Goal: Information Seeking & Learning: Compare options

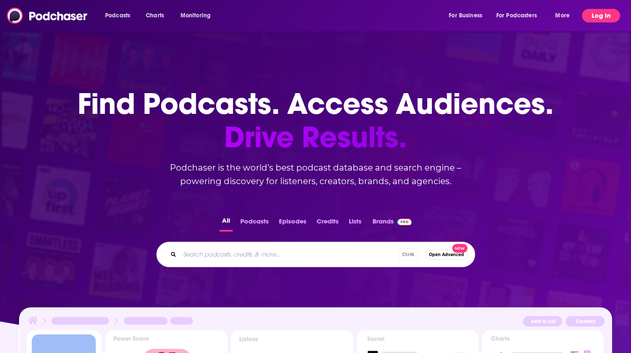
click at [603, 14] on button "Log In" at bounding box center [601, 16] width 38 height 14
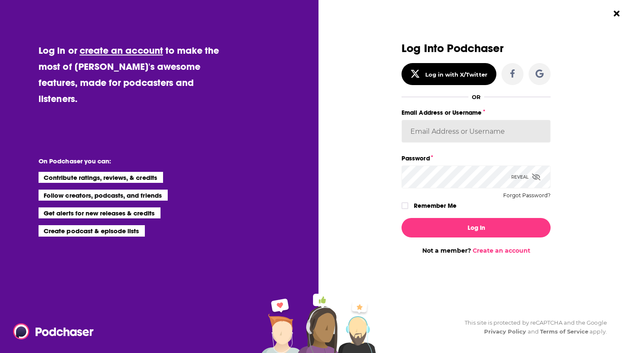
type input "vjacobi"
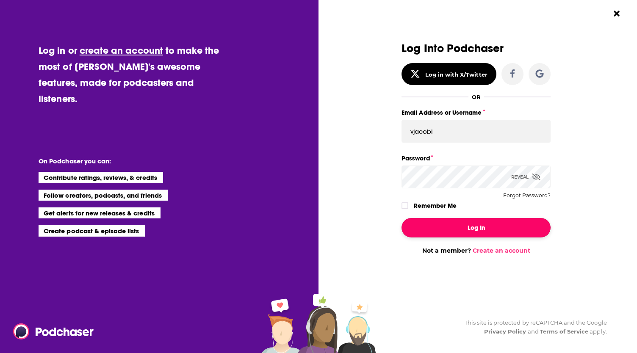
click at [468, 225] on button "Log In" at bounding box center [476, 227] width 149 height 19
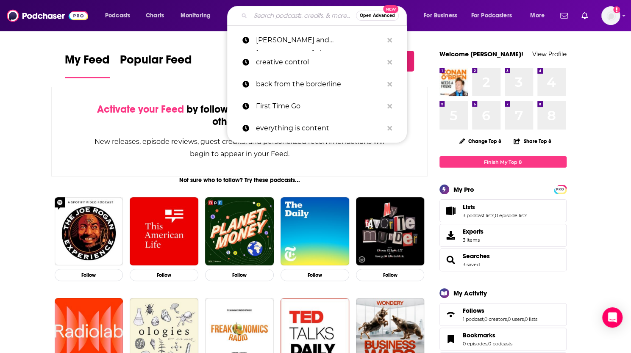
click at [294, 14] on input "Search podcasts, credits, & more..." at bounding box center [303, 16] width 106 height 14
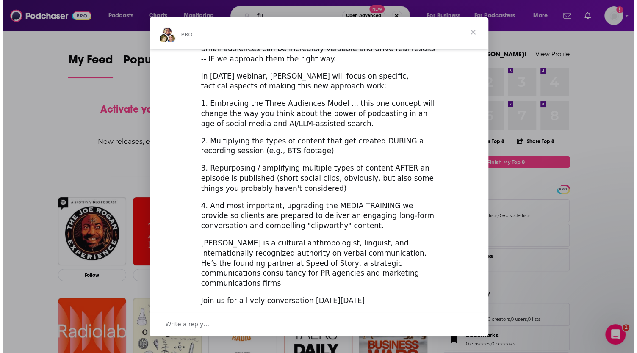
scroll to position [267, 0]
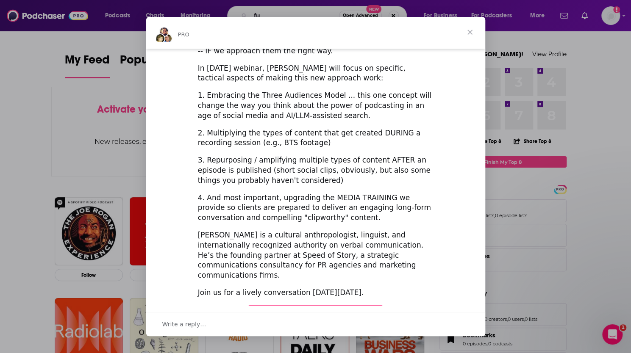
click at [354, 306] on link "Register Here (It's Free!)" at bounding box center [315, 314] width 135 height 17
click at [471, 32] on span "Close" at bounding box center [470, 32] width 31 height 31
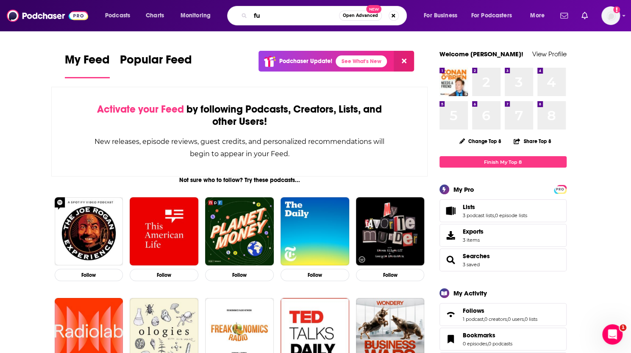
click at [269, 14] on input "fu" at bounding box center [294, 16] width 89 height 14
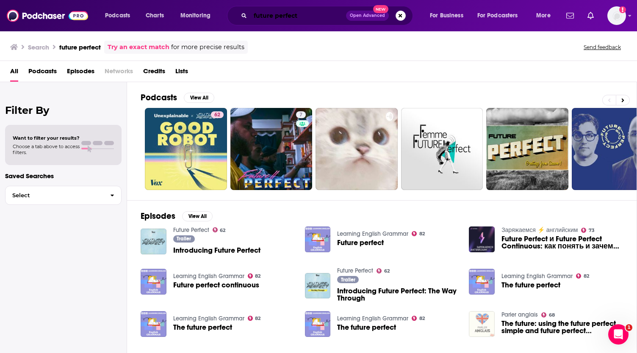
click at [309, 16] on input "future perfect" at bounding box center [298, 16] width 96 height 14
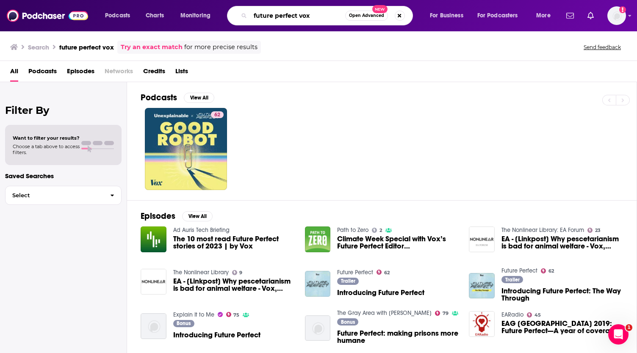
click at [310, 17] on input "future perfect vox" at bounding box center [297, 16] width 95 height 14
type input "f"
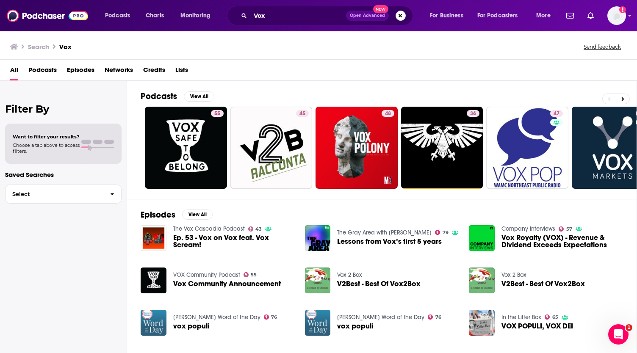
click at [44, 68] on span "Podcasts" at bounding box center [42, 71] width 28 height 17
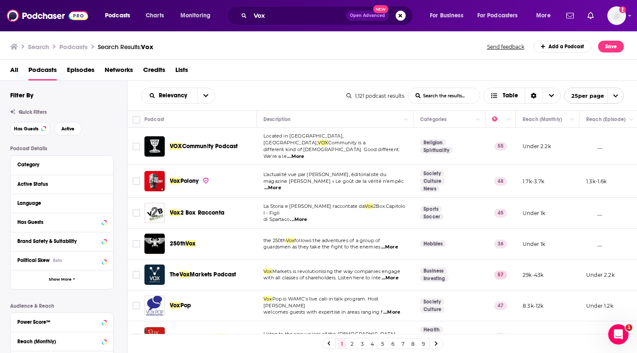
click at [313, 47] on div "Search Podcasts Search Results: Vox Send feedback Add a Podcast Save" at bounding box center [317, 47] width 614 height 12
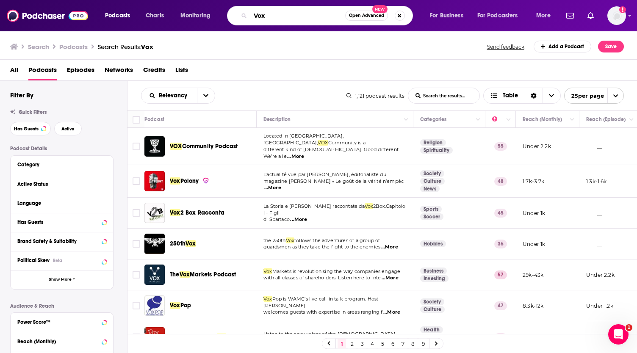
drag, startPoint x: 265, startPoint y: 13, endPoint x: 231, endPoint y: 16, distance: 34.4
click at [231, 16] on div "Vox Open Advanced New" at bounding box center [320, 15] width 186 height 19
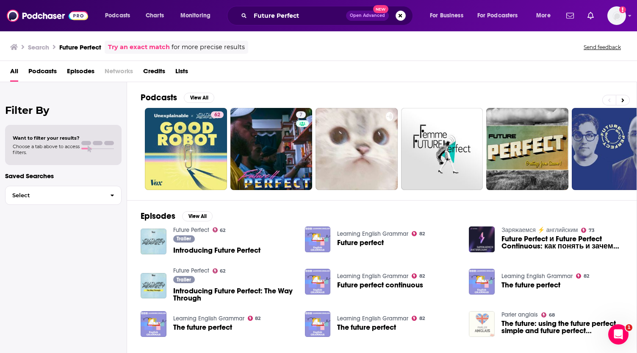
click at [44, 69] on span "Podcasts" at bounding box center [42, 72] width 28 height 17
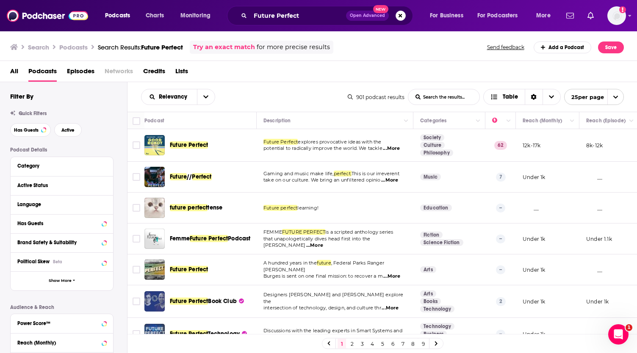
click at [397, 150] on span "...More" at bounding box center [391, 148] width 17 height 7
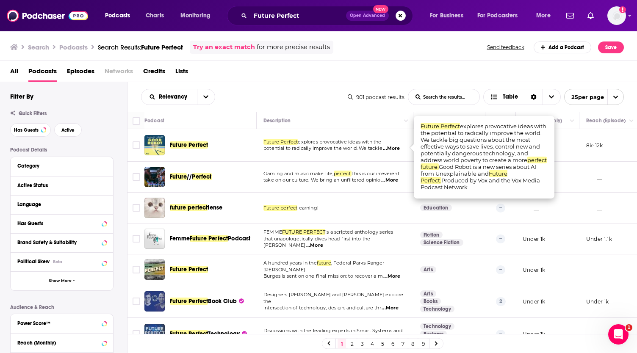
click at [483, 74] on div "All Podcasts Episodes Networks Credits Lists" at bounding box center [320, 72] width 621 height 17
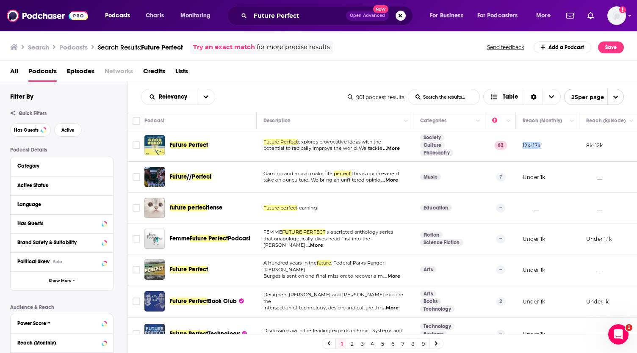
drag, startPoint x: 545, startPoint y: 143, endPoint x: 522, endPoint y: 144, distance: 22.9
click at [522, 144] on td "12k-17k" at bounding box center [548, 145] width 64 height 33
copy p "12k-17k"
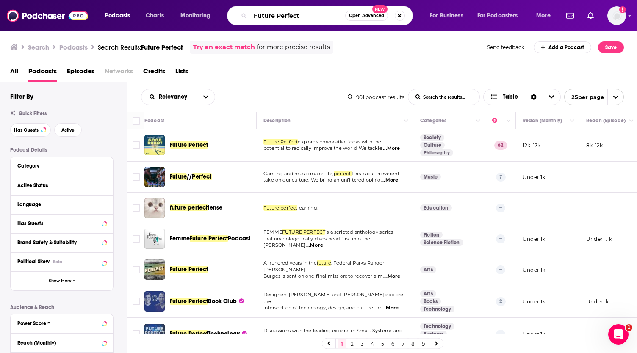
drag, startPoint x: 307, startPoint y: 12, endPoint x: 228, endPoint y: 14, distance: 79.3
click at [228, 14] on div "Future Perfect Open Advanced New" at bounding box center [320, 15] width 186 height 19
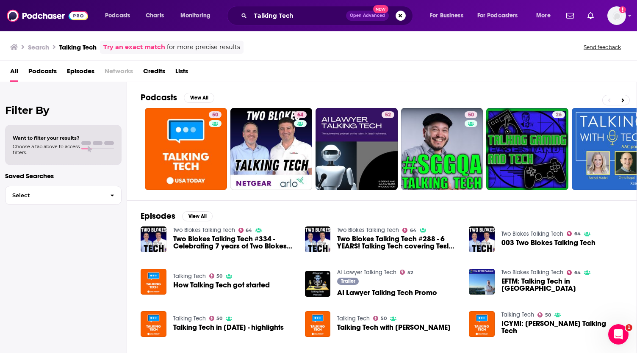
click at [44, 67] on span "Podcasts" at bounding box center [42, 72] width 28 height 17
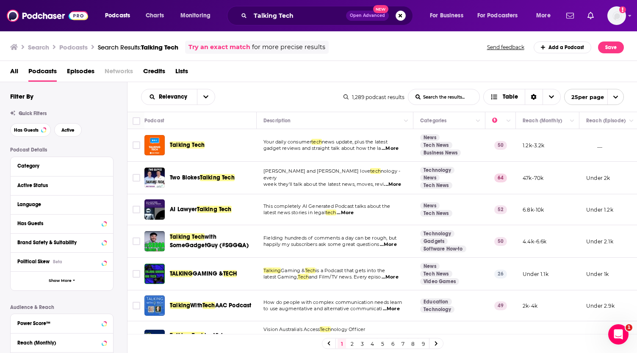
click at [395, 148] on span "...More" at bounding box center [390, 148] width 17 height 7
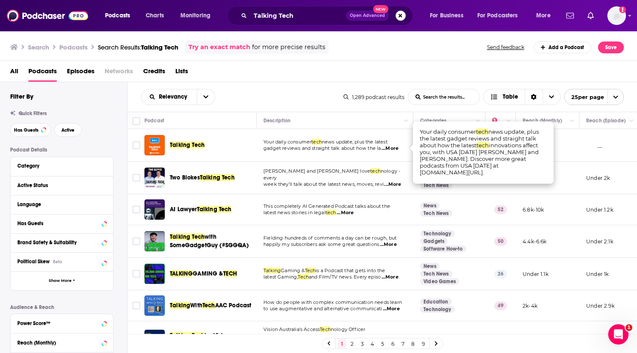
click at [395, 148] on span "...More" at bounding box center [390, 148] width 17 height 7
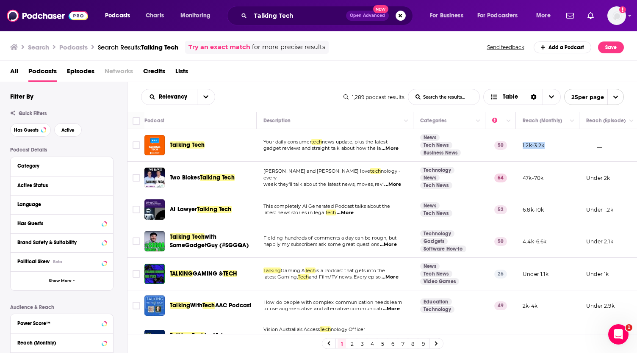
drag, startPoint x: 548, startPoint y: 142, endPoint x: 521, endPoint y: 144, distance: 26.3
click at [521, 144] on td "1.2k-3.2k" at bounding box center [548, 145] width 64 height 33
copy p "1.2k-3.2k"
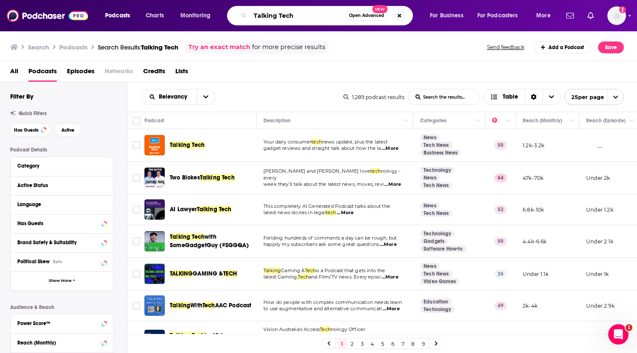
drag, startPoint x: 315, startPoint y: 14, endPoint x: 231, endPoint y: 9, distance: 84.9
click at [231, 9] on div "Talking Tech Open Advanced New" at bounding box center [320, 15] width 186 height 19
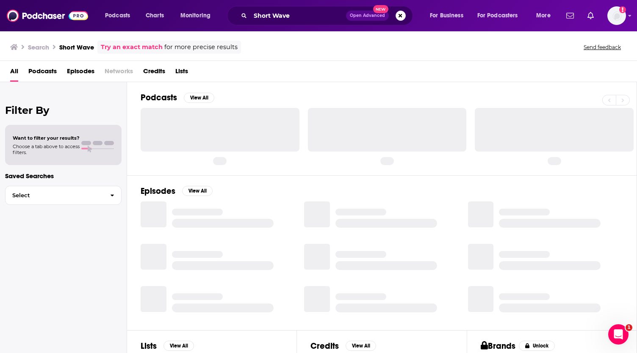
click at [44, 71] on span "Podcasts" at bounding box center [42, 72] width 28 height 17
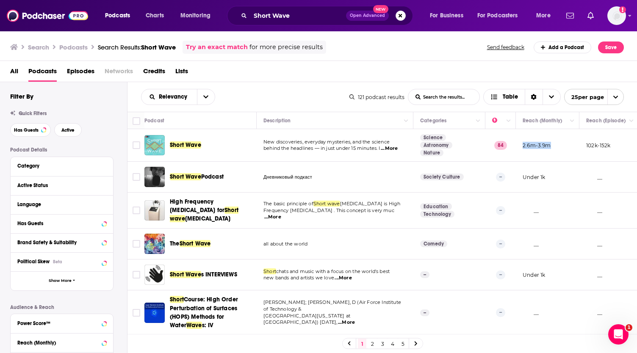
drag, startPoint x: 553, startPoint y: 143, endPoint x: 519, endPoint y: 144, distance: 34.8
click at [519, 144] on td "2.6m-3.9m" at bounding box center [548, 145] width 64 height 33
copy p "2.6m-3.9m"
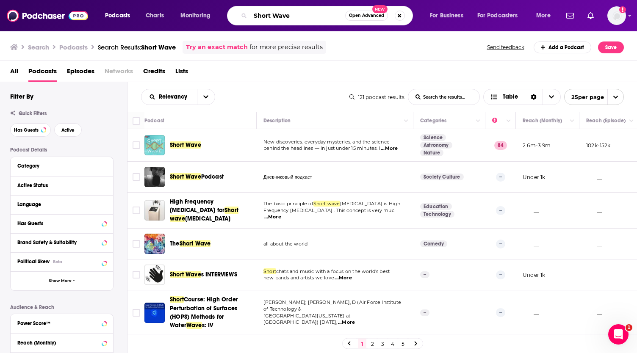
drag, startPoint x: 297, startPoint y: 17, endPoint x: 240, endPoint y: 17, distance: 57.6
click at [240, 17] on div "Short Wave Open Advanced New" at bounding box center [320, 15] width 186 height 19
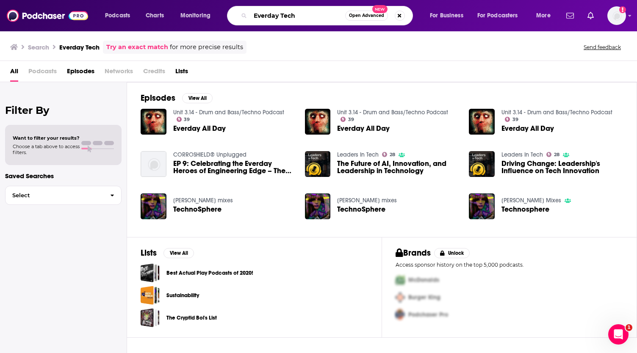
click at [267, 16] on input "Everday Tech" at bounding box center [297, 16] width 95 height 14
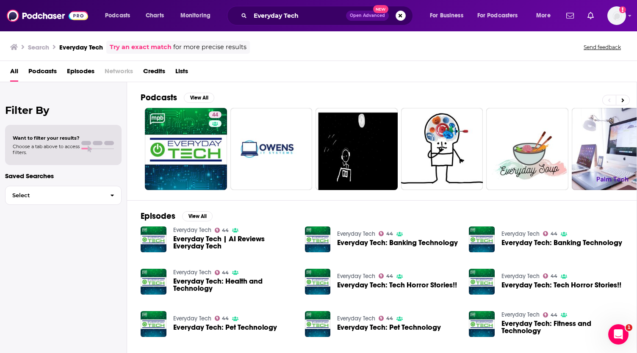
click at [47, 72] on span "Podcasts" at bounding box center [42, 72] width 28 height 17
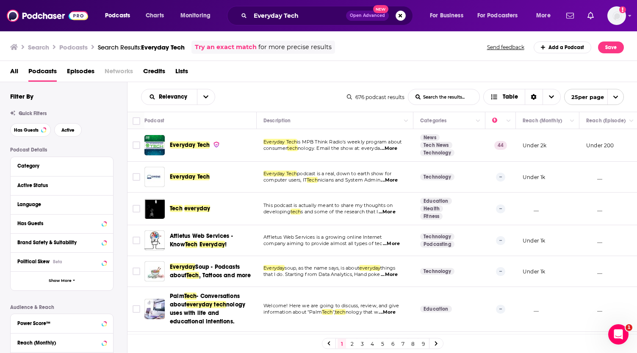
click at [392, 146] on span "...More" at bounding box center [389, 148] width 17 height 7
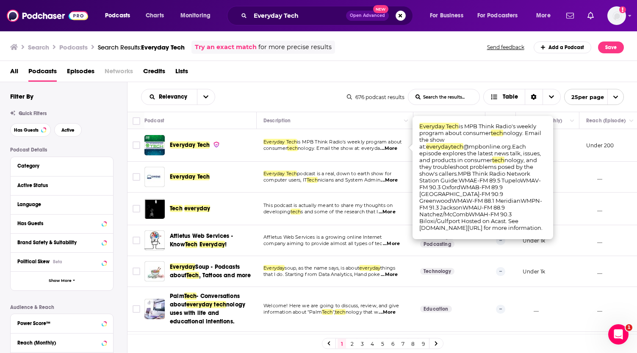
click at [392, 146] on span "...More" at bounding box center [389, 148] width 17 height 7
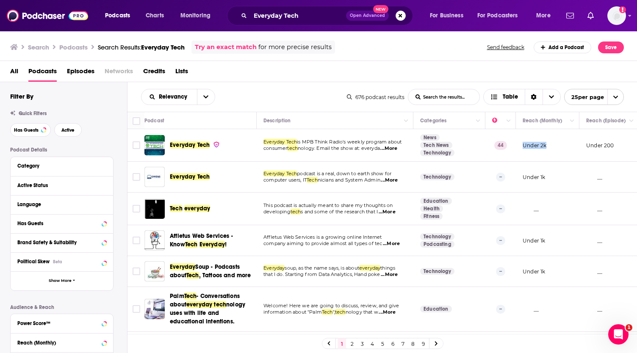
drag, startPoint x: 550, startPoint y: 142, endPoint x: 523, endPoint y: 145, distance: 27.3
click at [523, 145] on td "Under 2k" at bounding box center [548, 145] width 64 height 33
copy p "Under 2k"
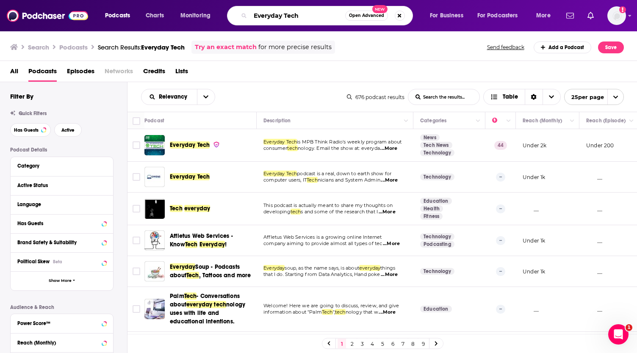
drag, startPoint x: 306, startPoint y: 15, endPoint x: 227, endPoint y: 16, distance: 78.4
click at [227, 16] on div "Everyday Tech Open Advanced New" at bounding box center [320, 15] width 186 height 19
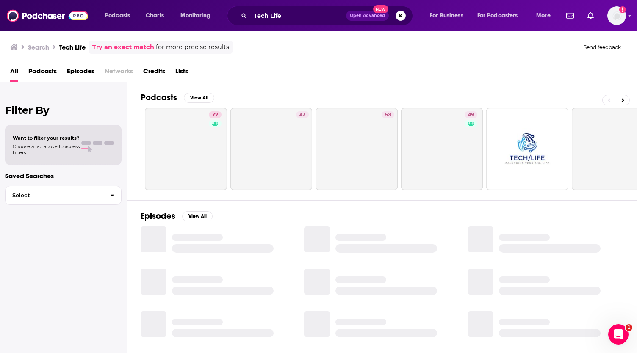
click at [48, 71] on span "Podcasts" at bounding box center [42, 72] width 28 height 17
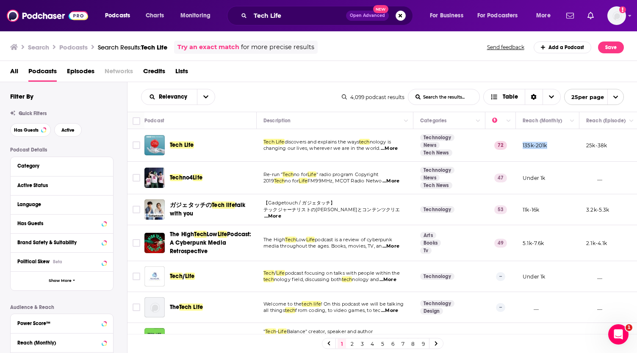
drag, startPoint x: 548, startPoint y: 143, endPoint x: 521, endPoint y: 143, distance: 26.7
click at [521, 143] on td "135k-201k" at bounding box center [548, 145] width 64 height 33
copy p "135k-201k"
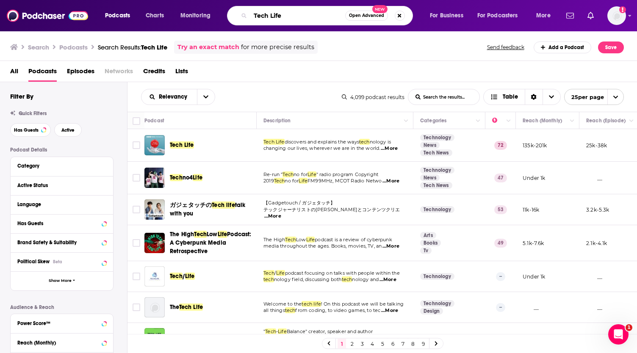
drag, startPoint x: 286, startPoint y: 17, endPoint x: 253, endPoint y: 14, distance: 33.3
click at [253, 14] on input "Tech Life" at bounding box center [297, 16] width 95 height 14
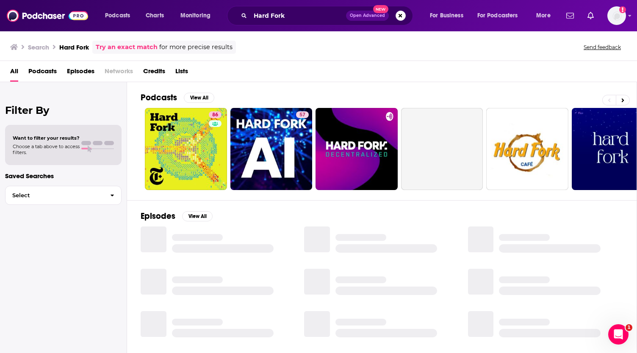
click at [48, 70] on span "Podcasts" at bounding box center [42, 72] width 28 height 17
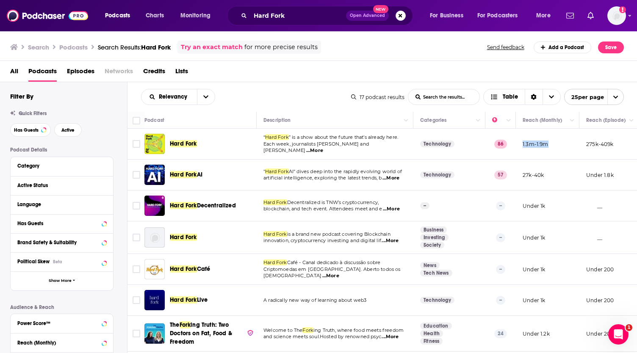
drag, startPoint x: 550, startPoint y: 143, endPoint x: 523, endPoint y: 143, distance: 27.1
click at [523, 143] on td "1.3m-1.9m" at bounding box center [548, 144] width 64 height 31
copy p "1.3m-1.9m"
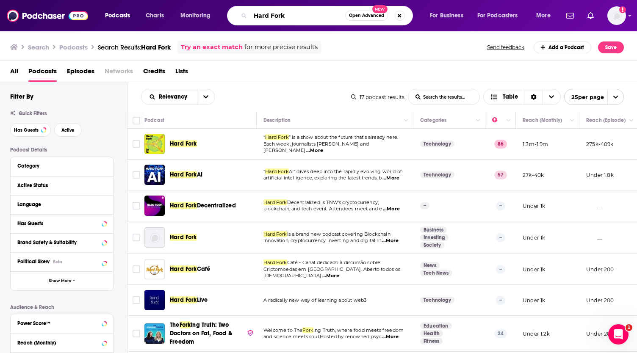
drag, startPoint x: 295, startPoint y: 12, endPoint x: 248, endPoint y: 13, distance: 47.1
click at [248, 13] on div "Hard Fork Open Advanced New" at bounding box center [320, 15] width 186 height 19
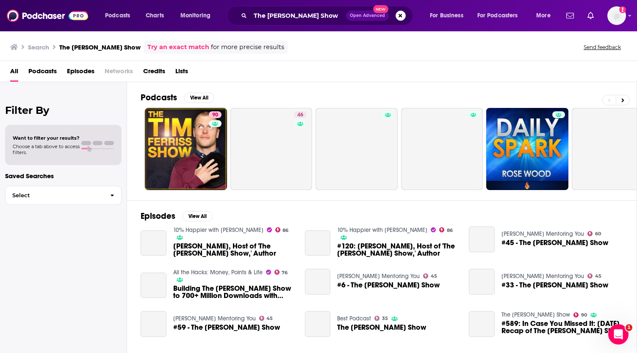
click at [50, 67] on span "Podcasts" at bounding box center [42, 72] width 28 height 17
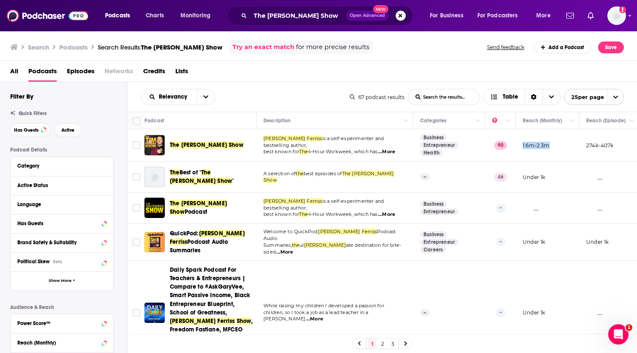
drag, startPoint x: 550, startPoint y: 145, endPoint x: 522, endPoint y: 144, distance: 28.0
click at [522, 144] on td "1.6m-2.3m" at bounding box center [548, 145] width 64 height 33
copy p "1.6m-2.3m"
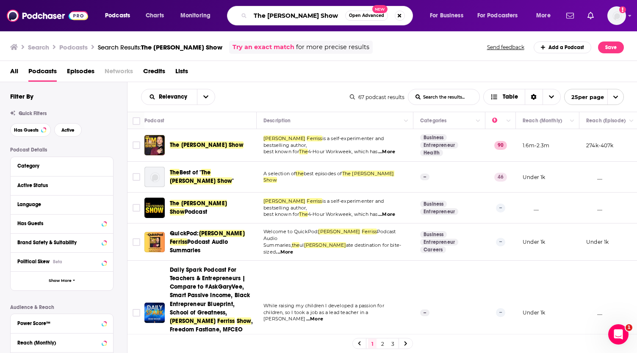
drag, startPoint x: 323, startPoint y: 12, endPoint x: 242, endPoint y: 18, distance: 81.6
click at [242, 18] on div "The [PERSON_NAME] Show Open Advanced New" at bounding box center [320, 15] width 186 height 19
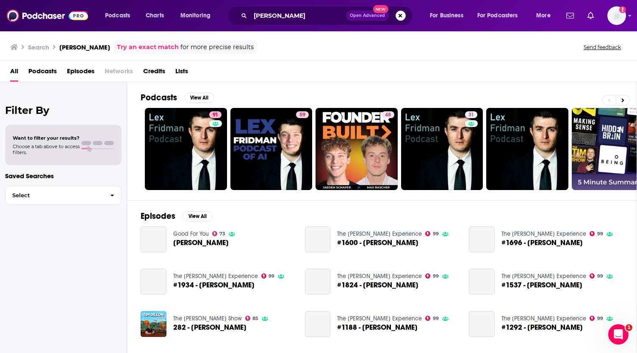
click at [52, 70] on span "Podcasts" at bounding box center [42, 72] width 28 height 17
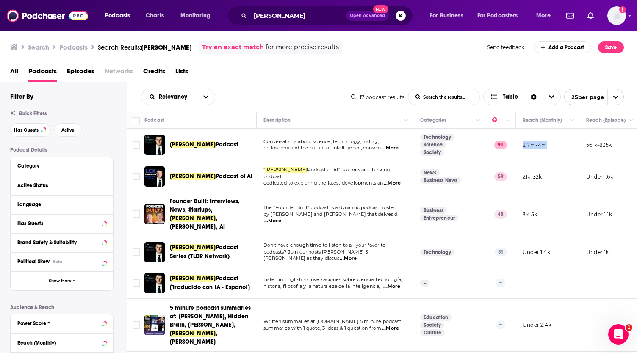
drag, startPoint x: 552, startPoint y: 143, endPoint x: 523, endPoint y: 145, distance: 28.8
click at [523, 145] on td "2.7m-4m" at bounding box center [548, 145] width 64 height 33
copy p "2.7m-4m"
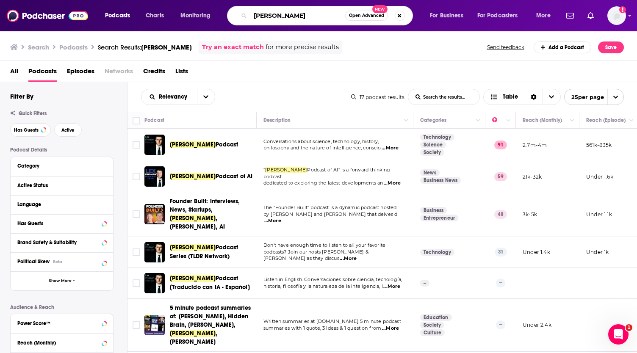
drag, startPoint x: 297, startPoint y: 17, endPoint x: 247, endPoint y: 17, distance: 50.0
click at [247, 17] on div "[PERSON_NAME] Open Advanced New" at bounding box center [320, 15] width 186 height 19
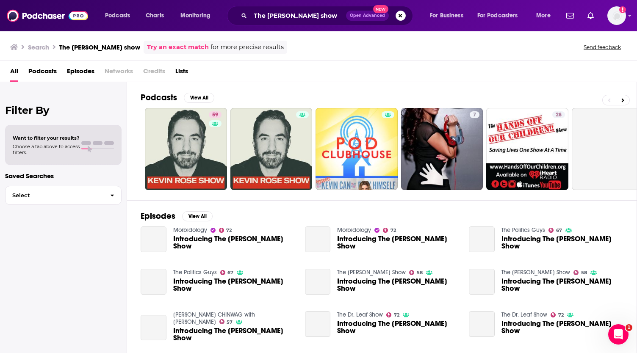
click at [54, 69] on span "Podcasts" at bounding box center [42, 72] width 28 height 17
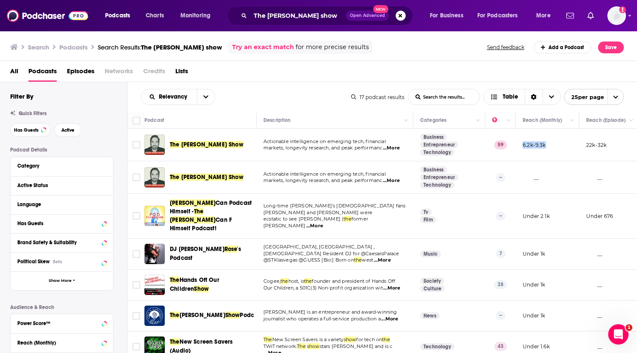
drag, startPoint x: 549, startPoint y: 142, endPoint x: 524, endPoint y: 145, distance: 25.1
click at [524, 145] on td "6.2k-9.3k" at bounding box center [548, 145] width 64 height 33
copy p "6.2k-9.3k"
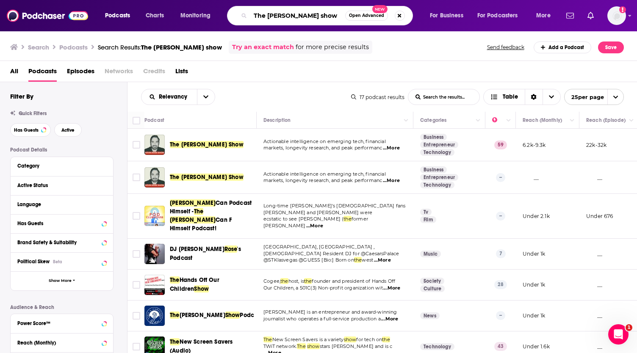
drag, startPoint x: 327, startPoint y: 14, endPoint x: 219, endPoint y: 15, distance: 108.5
click at [219, 15] on div "Podcasts Charts Monitoring The [PERSON_NAME] show Open Advanced New For Busines…" at bounding box center [329, 15] width 460 height 19
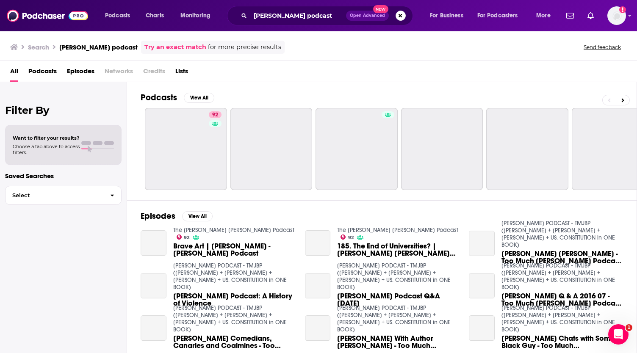
click at [44, 66] on span "Podcasts" at bounding box center [42, 72] width 28 height 17
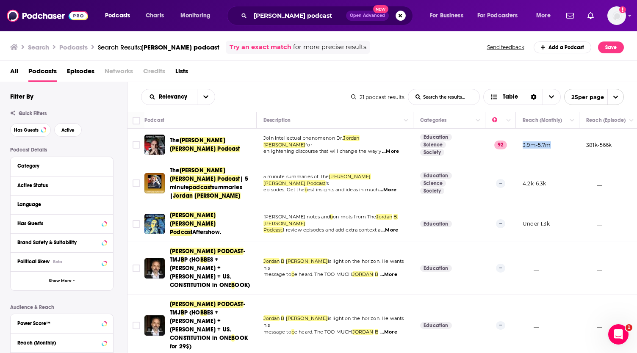
drag, startPoint x: 553, startPoint y: 145, endPoint x: 524, endPoint y: 144, distance: 28.8
click at [524, 144] on td "3.9m-5.7m" at bounding box center [548, 145] width 64 height 33
copy p "3.9m-5.7m"
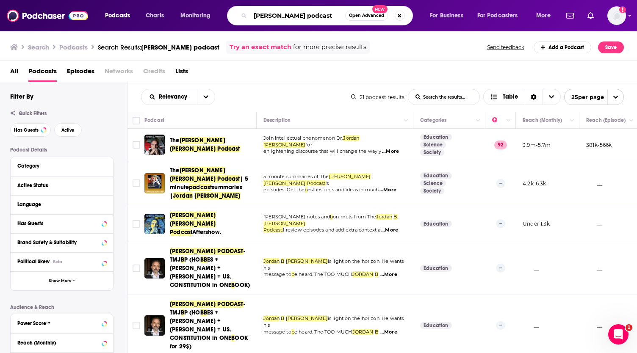
drag, startPoint x: 339, startPoint y: 16, endPoint x: 236, endPoint y: 20, distance: 103.5
click at [236, 20] on div "[PERSON_NAME] podcast Open Advanced New" at bounding box center [320, 15] width 186 height 19
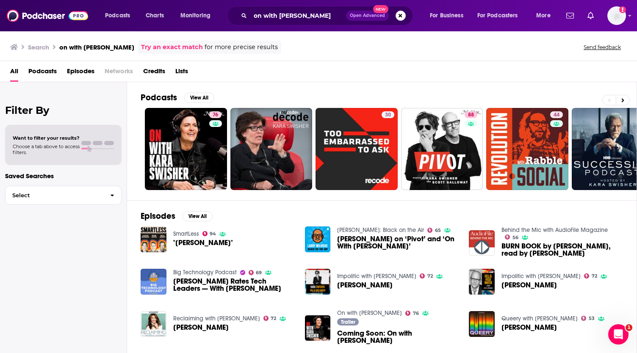
click at [48, 70] on span "Podcasts" at bounding box center [42, 72] width 28 height 17
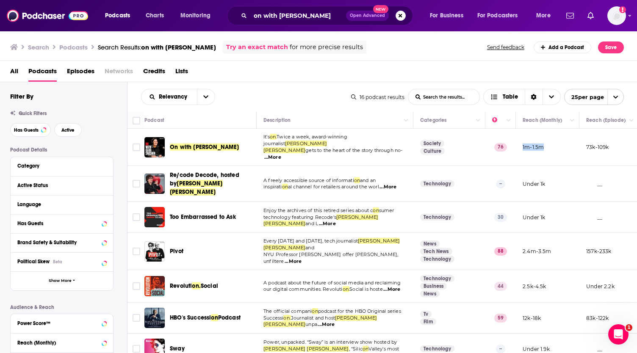
drag, startPoint x: 547, startPoint y: 143, endPoint x: 522, endPoint y: 143, distance: 24.6
click at [522, 143] on td "1m-1.5m" at bounding box center [548, 147] width 64 height 37
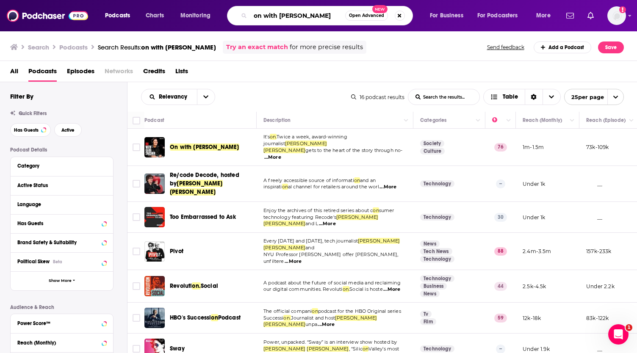
drag, startPoint x: 325, startPoint y: 13, endPoint x: 222, endPoint y: 16, distance: 103.0
click at [222, 16] on div "Podcasts Charts Monitoring on with [PERSON_NAME] Open Advanced New For Business…" at bounding box center [329, 15] width 460 height 19
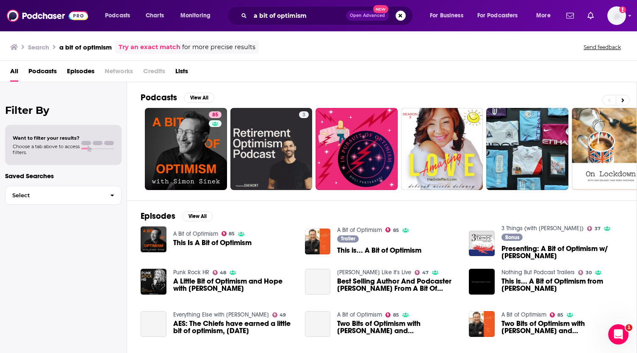
click at [50, 69] on span "Podcasts" at bounding box center [42, 72] width 28 height 17
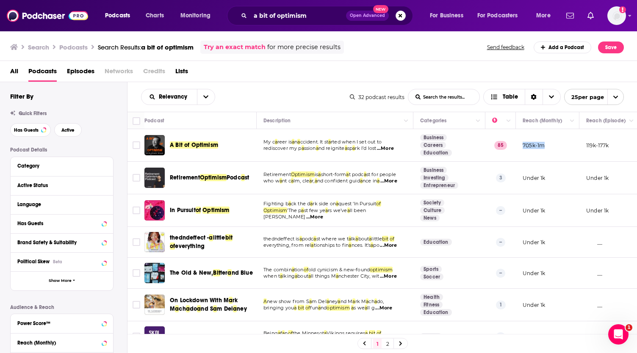
drag, startPoint x: 546, startPoint y: 144, endPoint x: 523, endPoint y: 144, distance: 22.9
click at [523, 144] on td "705k-1m" at bounding box center [548, 145] width 64 height 33
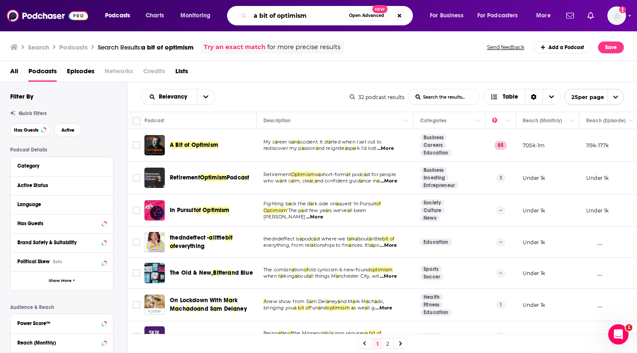
drag, startPoint x: 309, startPoint y: 16, endPoint x: 242, endPoint y: 12, distance: 67.0
click at [242, 12] on div "a bit of optimism Open Advanced New" at bounding box center [320, 15] width 186 height 19
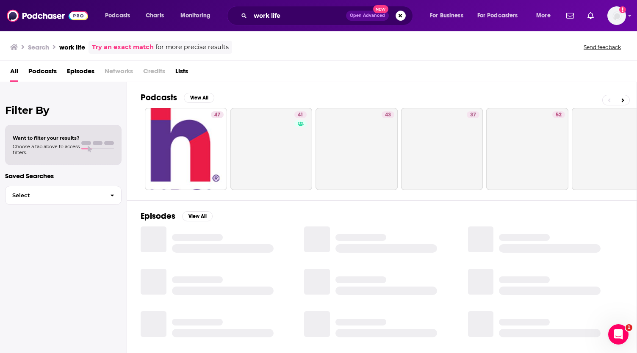
click at [48, 68] on span "Podcasts" at bounding box center [42, 72] width 28 height 17
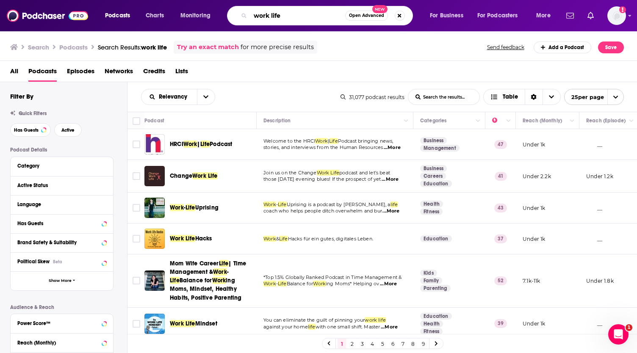
click at [301, 15] on input "work life" at bounding box center [297, 16] width 95 height 14
type input "work life [PERSON_NAME]"
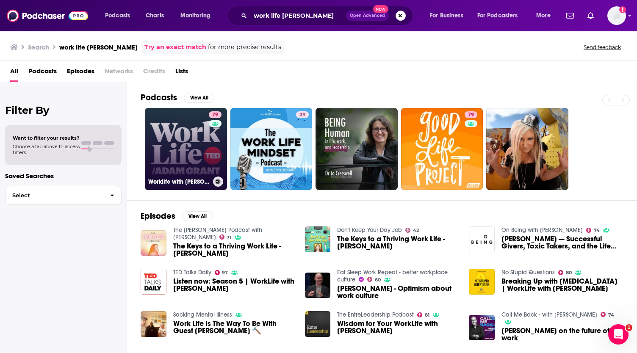
click at [187, 133] on link "79 Worklife with [PERSON_NAME]" at bounding box center [186, 149] width 82 height 82
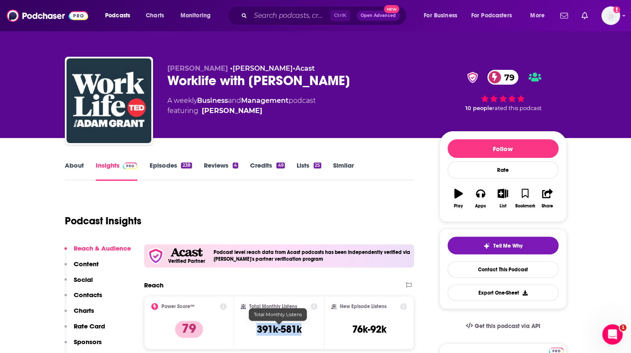
drag, startPoint x: 306, startPoint y: 327, endPoint x: 257, endPoint y: 330, distance: 48.4
click at [257, 330] on div "Total Monthly Listens 391k-581k" at bounding box center [279, 322] width 77 height 39
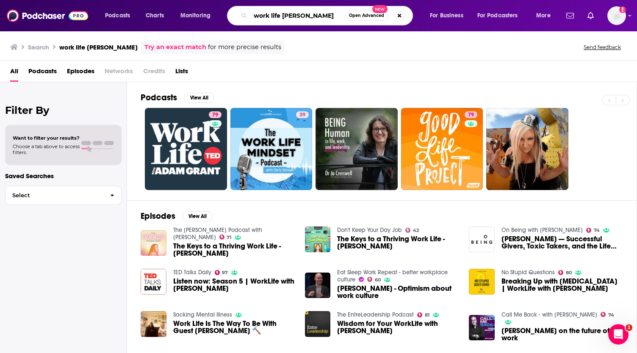
drag, startPoint x: 327, startPoint y: 12, endPoint x: 254, endPoint y: 16, distance: 73.0
click at [254, 16] on input "work life [PERSON_NAME]" at bounding box center [297, 16] width 95 height 14
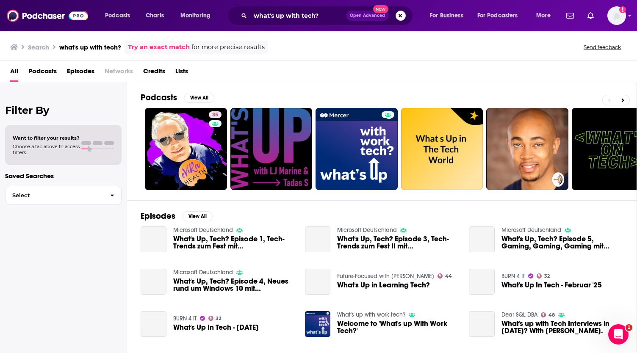
click at [41, 70] on span "Podcasts" at bounding box center [42, 72] width 28 height 17
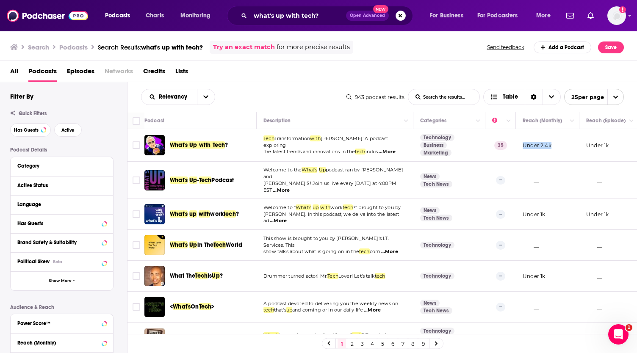
drag, startPoint x: 551, startPoint y: 144, endPoint x: 523, endPoint y: 145, distance: 28.4
click at [523, 145] on td "Under 2.4k" at bounding box center [548, 145] width 64 height 33
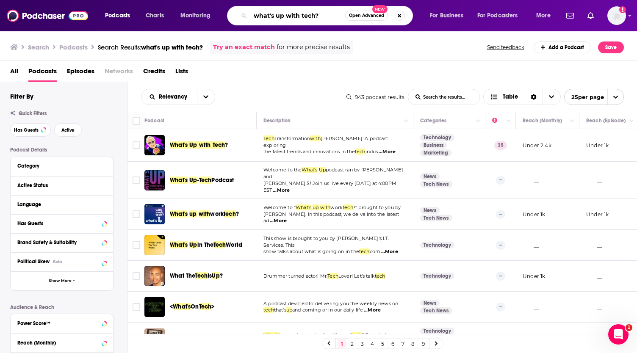
drag, startPoint x: 324, startPoint y: 15, endPoint x: 240, endPoint y: 12, distance: 83.9
click at [240, 12] on div "what's up with tech? Open Advanced New" at bounding box center [320, 15] width 186 height 19
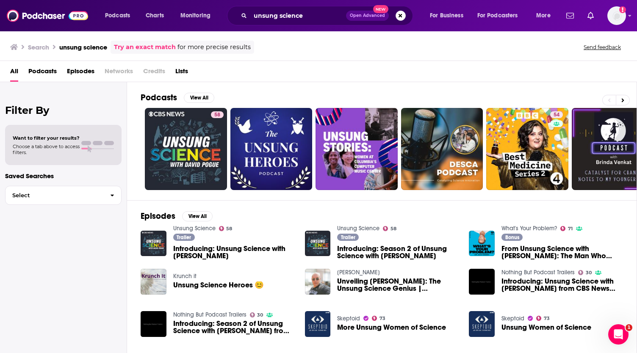
click at [49, 72] on span "Podcasts" at bounding box center [42, 72] width 28 height 17
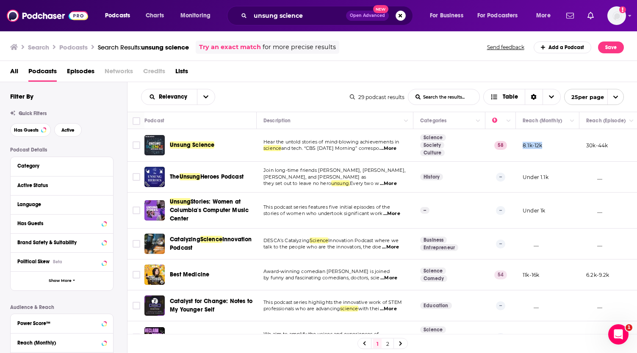
drag, startPoint x: 544, startPoint y: 143, endPoint x: 523, endPoint y: 144, distance: 20.8
click at [523, 144] on td "8.1k-12k" at bounding box center [548, 145] width 64 height 33
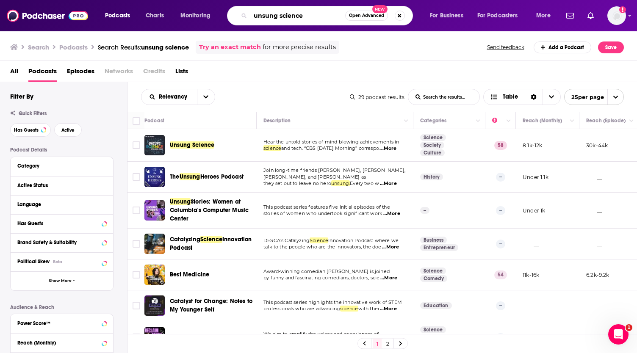
drag, startPoint x: 312, startPoint y: 11, endPoint x: 248, endPoint y: 14, distance: 64.1
click at [248, 14] on div "unsung science Open Advanced New" at bounding box center [320, 15] width 186 height 19
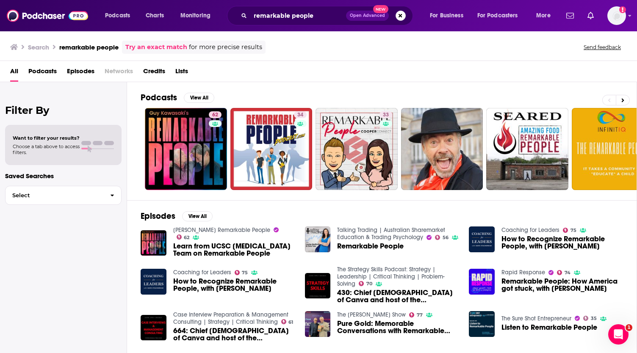
click at [46, 70] on span "Podcasts" at bounding box center [42, 72] width 28 height 17
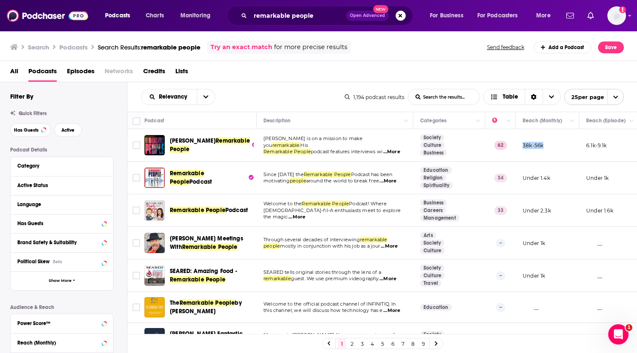
drag, startPoint x: 546, startPoint y: 144, endPoint x: 524, endPoint y: 145, distance: 22.1
click at [524, 145] on td "38k-56k" at bounding box center [548, 145] width 64 height 33
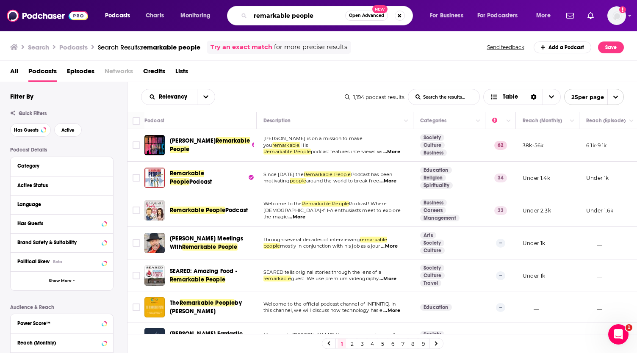
drag, startPoint x: 314, startPoint y: 16, endPoint x: 255, endPoint y: 12, distance: 59.0
click at [255, 12] on input "remarkable people" at bounding box center [297, 16] width 95 height 14
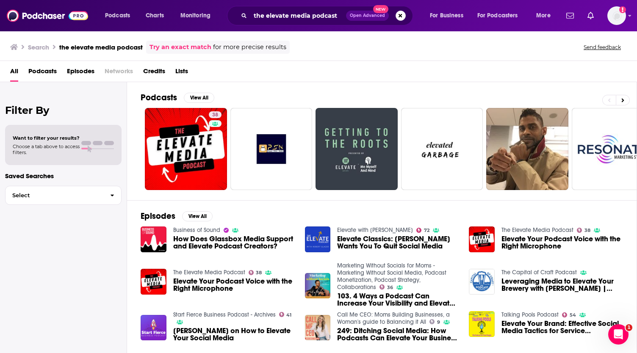
click at [50, 71] on span "Podcasts" at bounding box center [42, 72] width 28 height 17
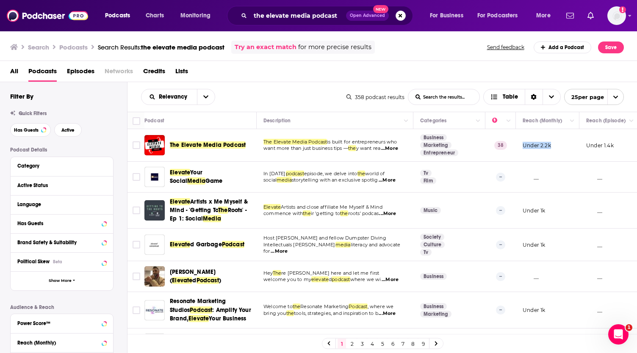
drag, startPoint x: 553, startPoint y: 145, endPoint x: 523, endPoint y: 145, distance: 30.1
click at [523, 145] on td "Under 2.2k" at bounding box center [548, 145] width 64 height 33
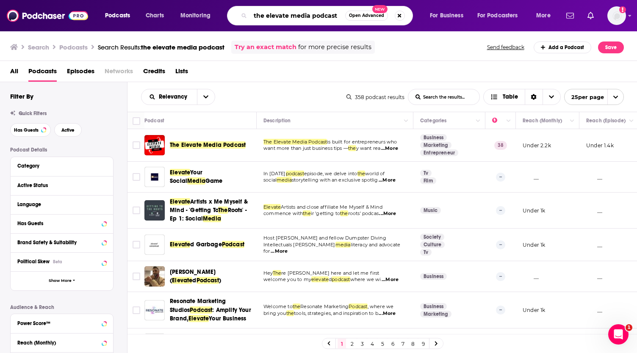
drag, startPoint x: 343, startPoint y: 15, endPoint x: 251, endPoint y: 21, distance: 92.2
click at [251, 21] on input "the elevate media podcast" at bounding box center [297, 16] width 95 height 14
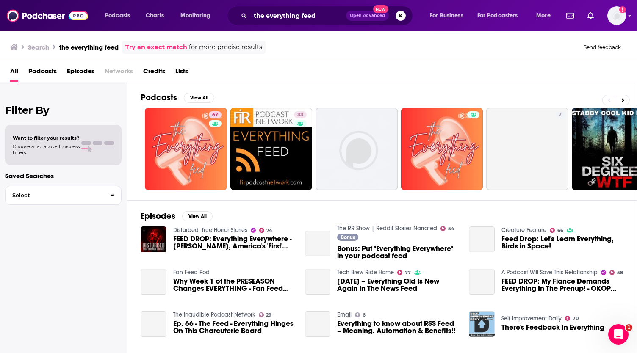
click at [47, 67] on span "Podcasts" at bounding box center [42, 72] width 28 height 17
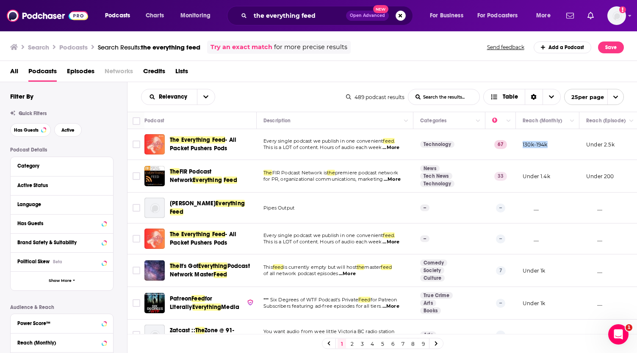
drag, startPoint x: 550, startPoint y: 144, endPoint x: 523, endPoint y: 144, distance: 27.1
click at [523, 144] on td "130k-194k" at bounding box center [548, 144] width 64 height 31
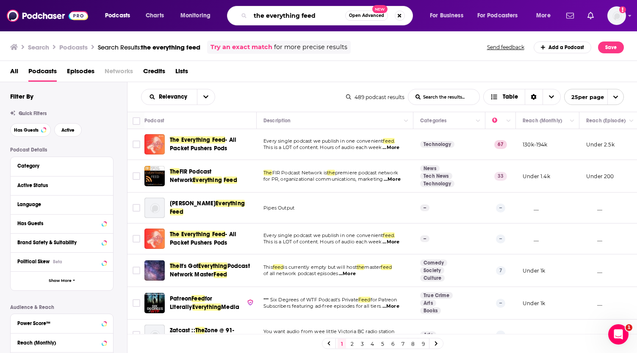
drag, startPoint x: 321, startPoint y: 16, endPoint x: 247, endPoint y: 17, distance: 74.2
click at [247, 17] on div "the everything feed Open Advanced New" at bounding box center [320, 15] width 186 height 19
paste input "AI Chat: ChatGPT & AI News, Artificial Intelligence, OpenAI, Machine Learning"
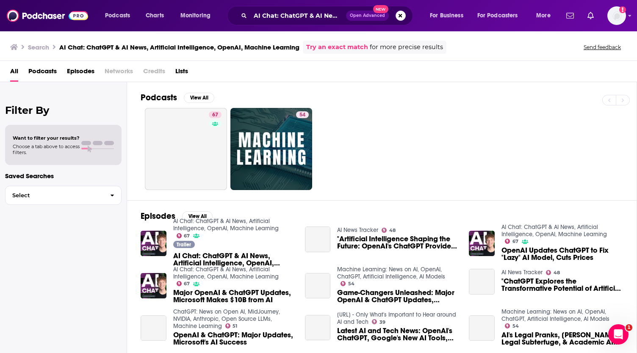
click at [42, 72] on span "Podcasts" at bounding box center [42, 72] width 28 height 17
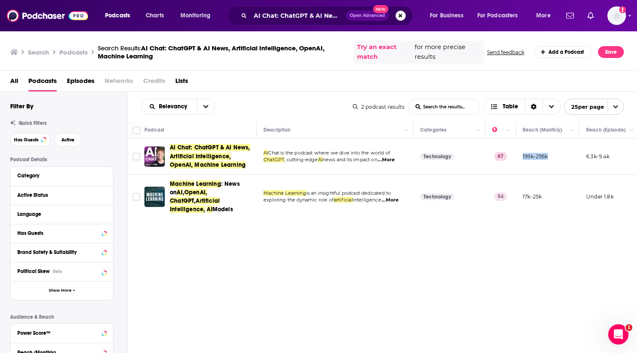
drag, startPoint x: 550, startPoint y: 156, endPoint x: 522, endPoint y: 158, distance: 28.0
click at [522, 158] on td "199k-295k" at bounding box center [548, 157] width 64 height 36
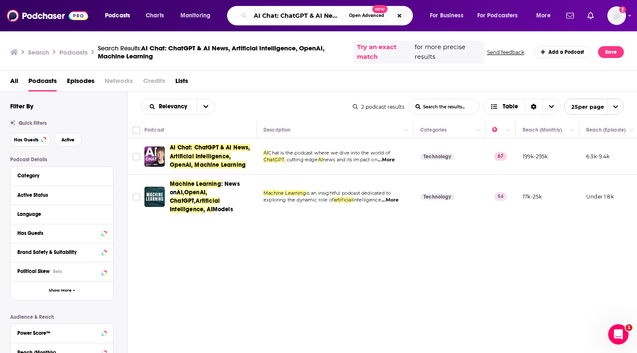
click at [315, 11] on input "AI Chat: ChatGPT & AI News, Artificial Intelligence, OpenAI, Machine Learning" at bounding box center [297, 16] width 95 height 14
paste input "Security Weekly Podcast Network"
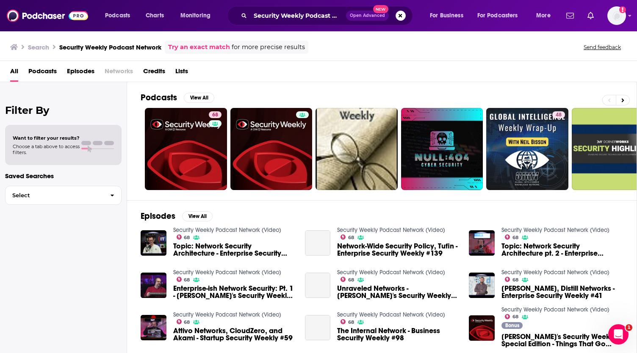
click at [44, 71] on span "Podcasts" at bounding box center [42, 72] width 28 height 17
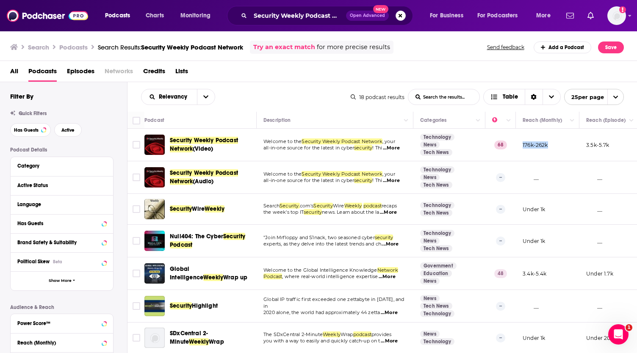
drag, startPoint x: 550, startPoint y: 143, endPoint x: 522, endPoint y: 145, distance: 28.9
click at [522, 145] on td "176k-262k" at bounding box center [548, 145] width 64 height 33
click at [311, 18] on input "Security Weekly Podcast Network" at bounding box center [298, 16] width 96 height 14
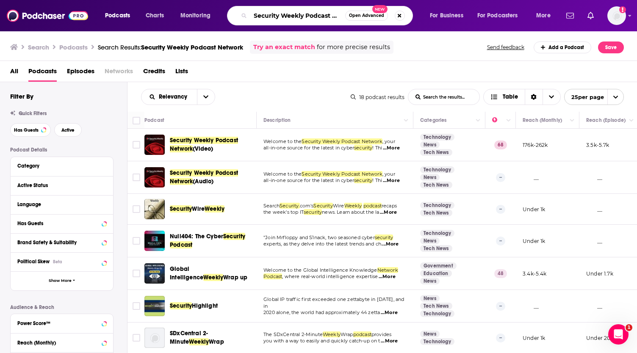
click at [311, 18] on input "Security Weekly Podcast Network" at bounding box center [297, 16] width 95 height 14
paste input "The AI Daily Brief"
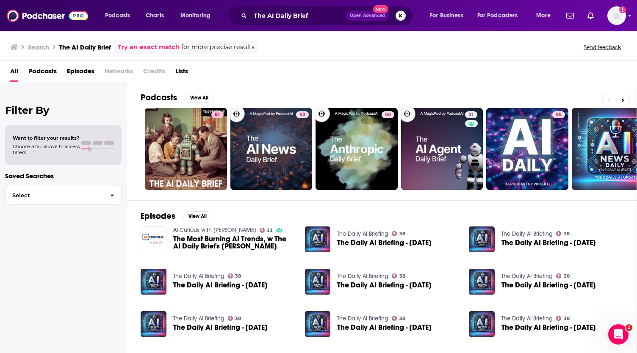
click at [50, 72] on span "Podcasts" at bounding box center [42, 72] width 28 height 17
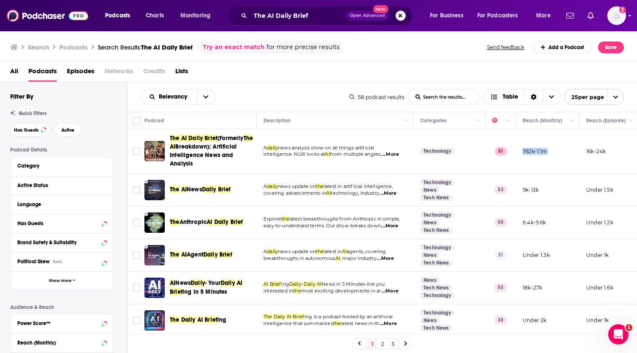
drag, startPoint x: 550, startPoint y: 151, endPoint x: 523, endPoint y: 153, distance: 27.6
click at [523, 153] on td "762k-1.1m" at bounding box center [548, 151] width 64 height 44
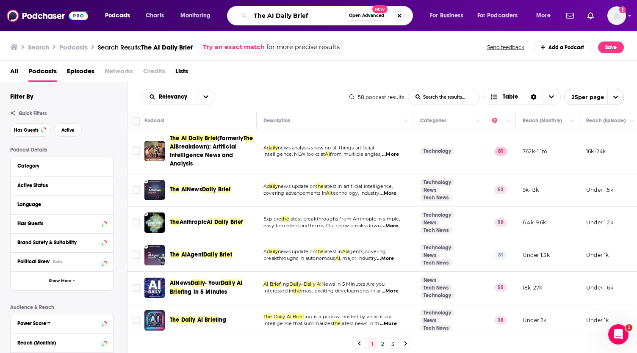
drag, startPoint x: 322, startPoint y: 14, endPoint x: 238, endPoint y: 13, distance: 83.9
click at [238, 13] on div "The AI Daily Brief Open Advanced New" at bounding box center [320, 15] width 186 height 19
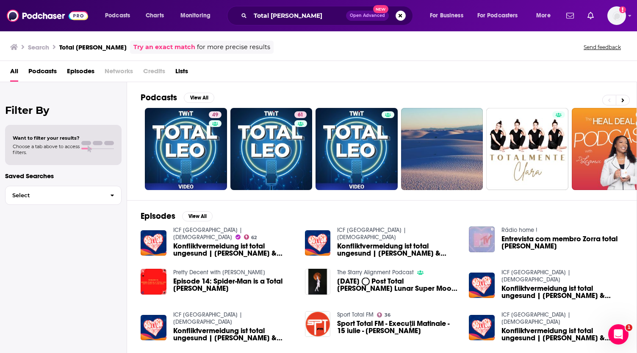
click at [50, 69] on span "Podcasts" at bounding box center [42, 72] width 28 height 17
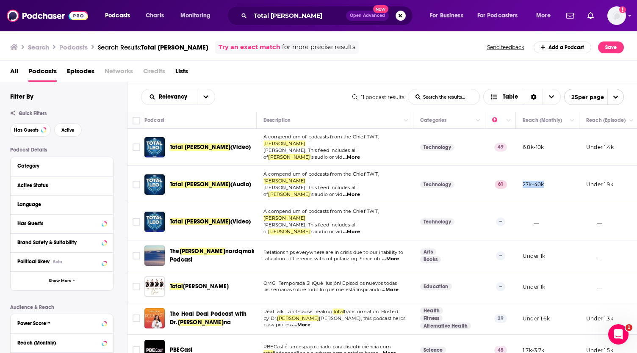
drag, startPoint x: 544, startPoint y: 174, endPoint x: 521, endPoint y: 178, distance: 23.6
click at [521, 178] on td "27k-40k" at bounding box center [548, 184] width 64 height 37
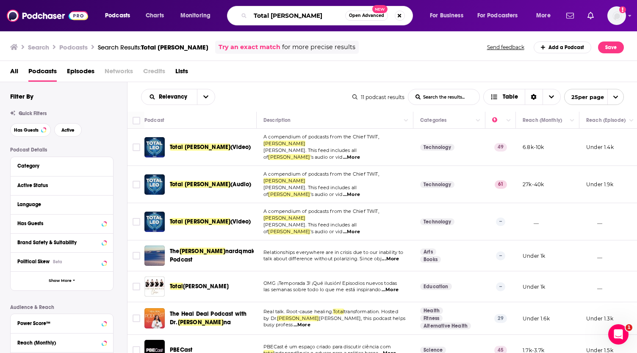
drag, startPoint x: 292, startPoint y: 14, endPoint x: 235, endPoint y: 15, distance: 56.8
click at [235, 15] on div "Total [PERSON_NAME] Open Advanced New" at bounding box center [320, 15] width 186 height 19
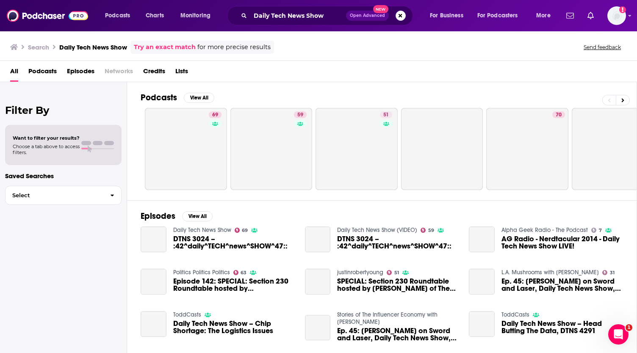
click at [47, 72] on span "Podcasts" at bounding box center [42, 72] width 28 height 17
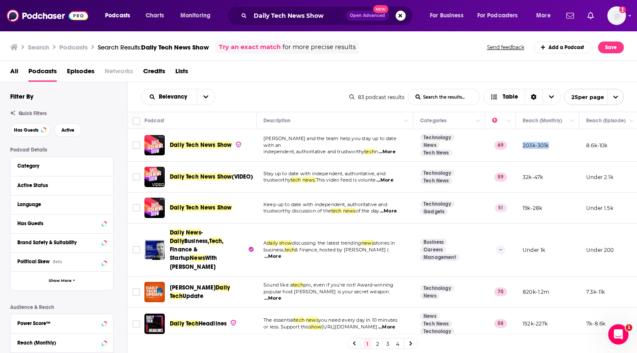
drag, startPoint x: 549, startPoint y: 141, endPoint x: 523, endPoint y: 146, distance: 26.8
click at [523, 146] on td "203k-301k" at bounding box center [548, 145] width 64 height 33
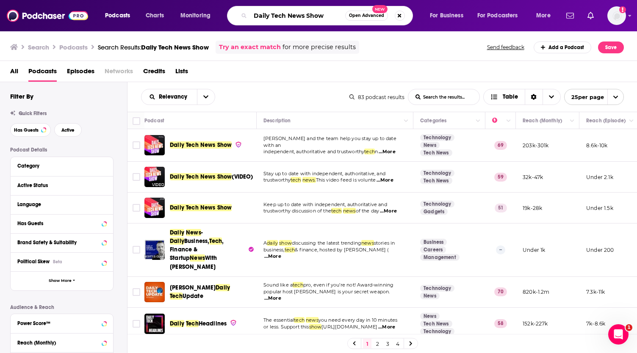
drag, startPoint x: 330, startPoint y: 14, endPoint x: 245, endPoint y: 16, distance: 84.8
click at [245, 16] on div "Daily Tech News Show Open Advanced New" at bounding box center [320, 15] width 186 height 19
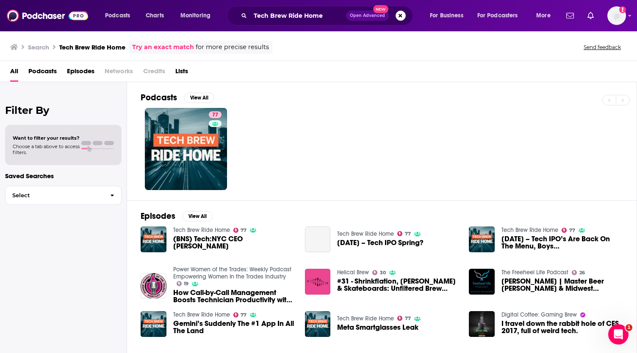
click at [49, 67] on span "Podcasts" at bounding box center [42, 72] width 28 height 17
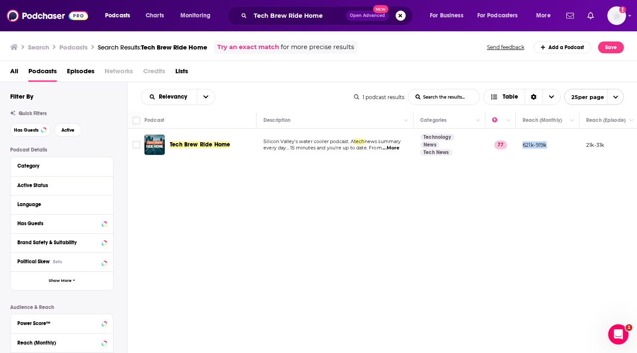
drag, startPoint x: 551, startPoint y: 145, endPoint x: 522, endPoint y: 146, distance: 28.8
click at [522, 146] on td "621k-919k" at bounding box center [548, 145] width 64 height 32
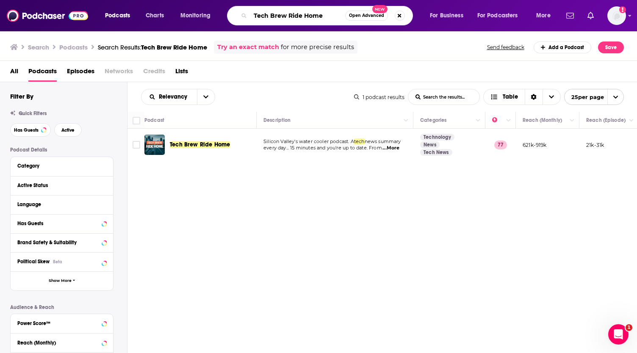
drag, startPoint x: 330, startPoint y: 17, endPoint x: 253, endPoint y: 17, distance: 77.1
click at [253, 17] on input "Tech Brew Ride Home" at bounding box center [297, 16] width 95 height 14
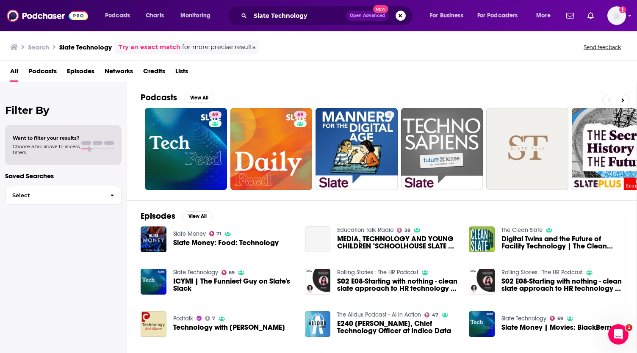
click at [44, 71] on span "Podcasts" at bounding box center [42, 72] width 28 height 17
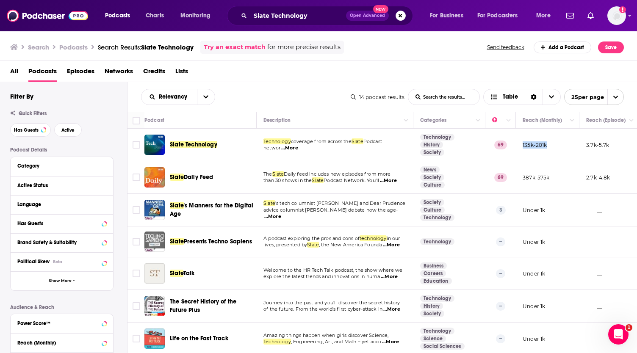
drag, startPoint x: 551, startPoint y: 143, endPoint x: 523, endPoint y: 145, distance: 28.5
click at [523, 145] on td "135k-201k" at bounding box center [548, 145] width 64 height 33
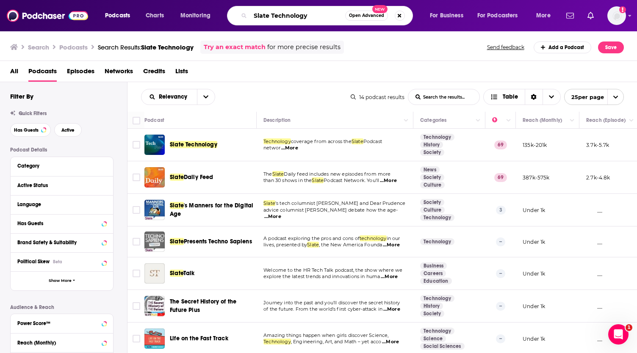
drag, startPoint x: 307, startPoint y: 14, endPoint x: 227, endPoint y: 13, distance: 79.7
click at [227, 13] on div "Slate Technology Open Advanced New" at bounding box center [320, 15] width 186 height 19
type input "Y Combinator Startup"
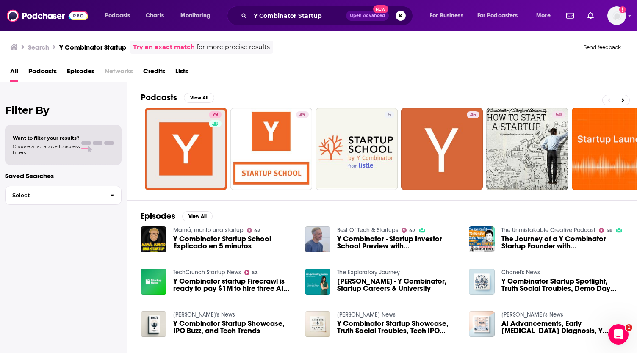
click at [41, 70] on span "Podcasts" at bounding box center [42, 72] width 28 height 17
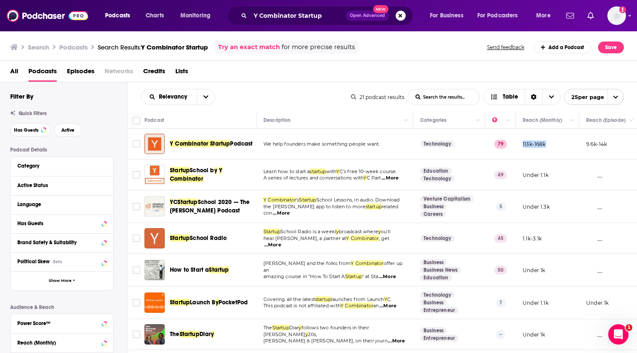
drag, startPoint x: 548, startPoint y: 145, endPoint x: 521, endPoint y: 144, distance: 26.8
click at [521, 144] on td "113k-168k" at bounding box center [548, 144] width 64 height 31
